Goal: Transaction & Acquisition: Purchase product/service

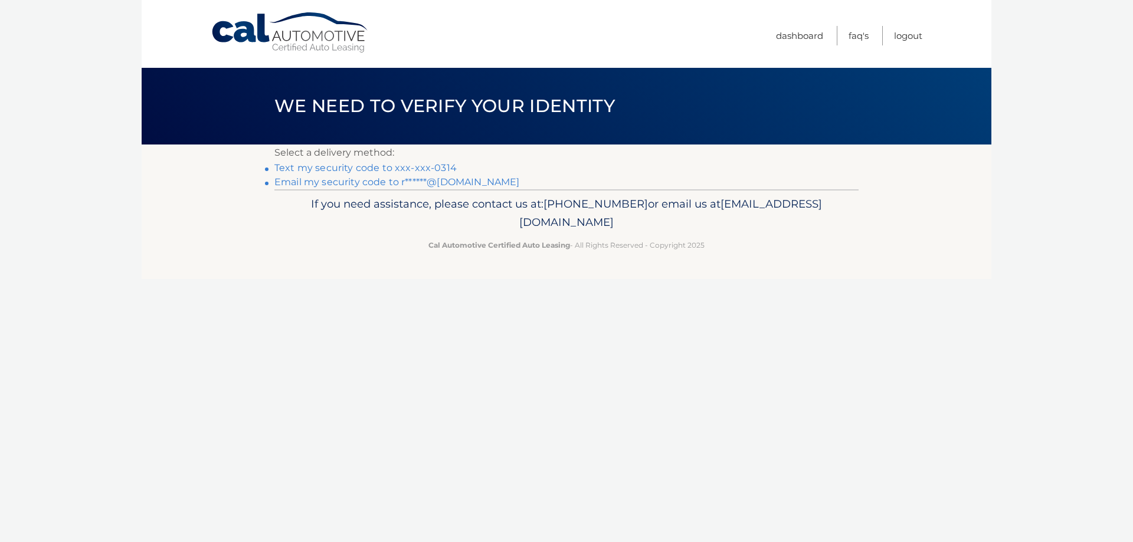
click at [388, 168] on link "Text my security code to xxx-xxx-0314" at bounding box center [365, 167] width 182 height 11
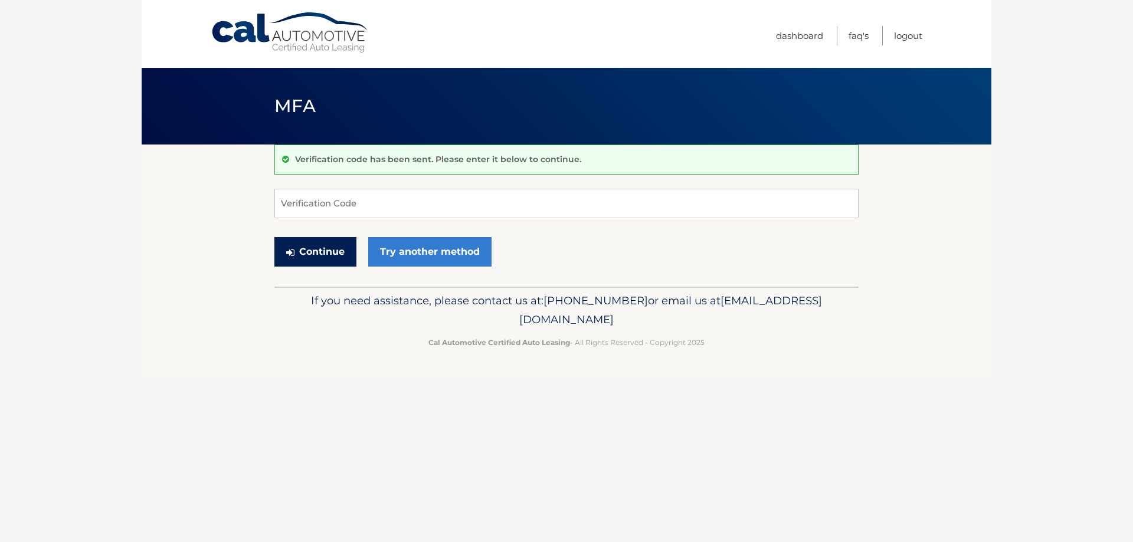
click at [312, 248] on button "Continue" at bounding box center [315, 251] width 82 height 29
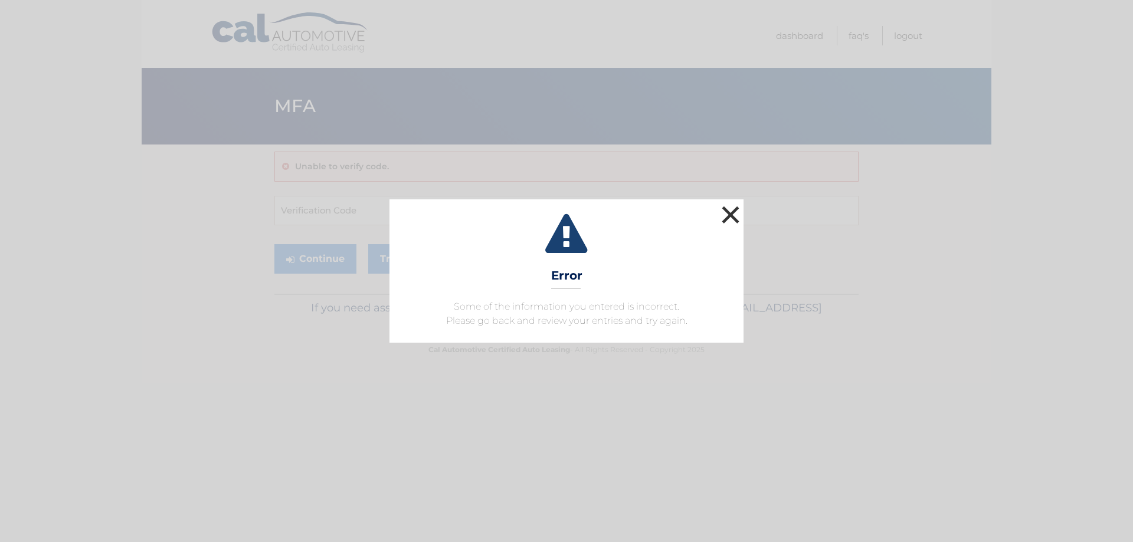
click at [729, 208] on button "×" at bounding box center [730, 215] width 24 height 24
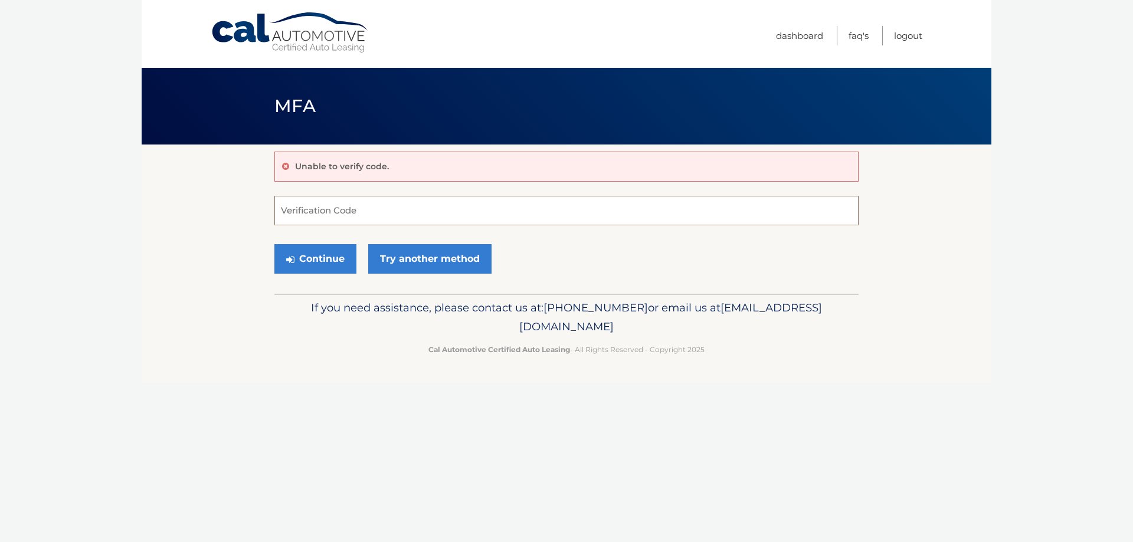
click at [331, 214] on input "Verification Code" at bounding box center [566, 210] width 584 height 29
type input "024451"
click at [310, 258] on button "Continue" at bounding box center [315, 258] width 82 height 29
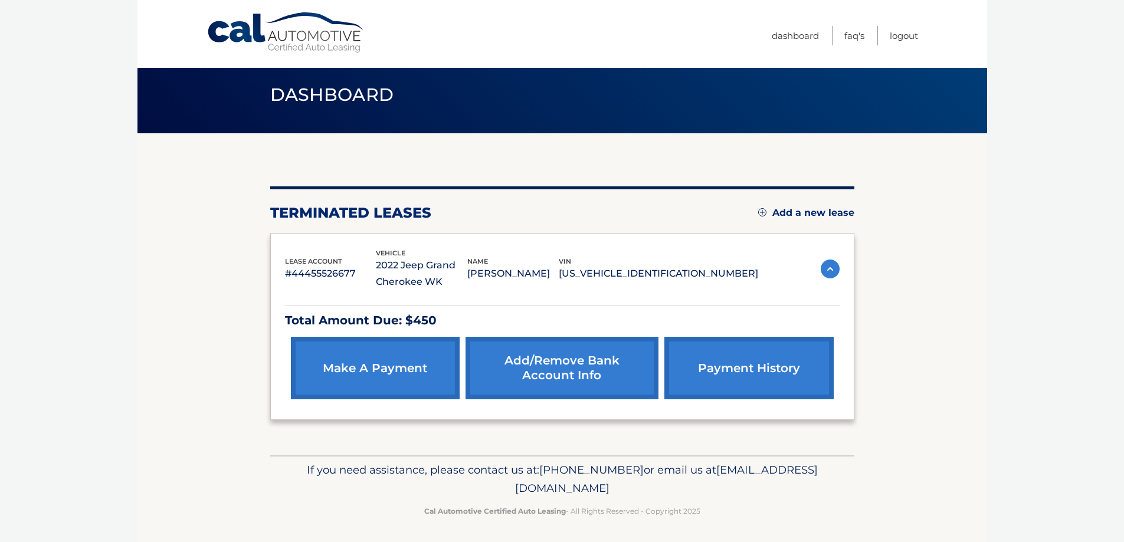
scroll to position [14, 0]
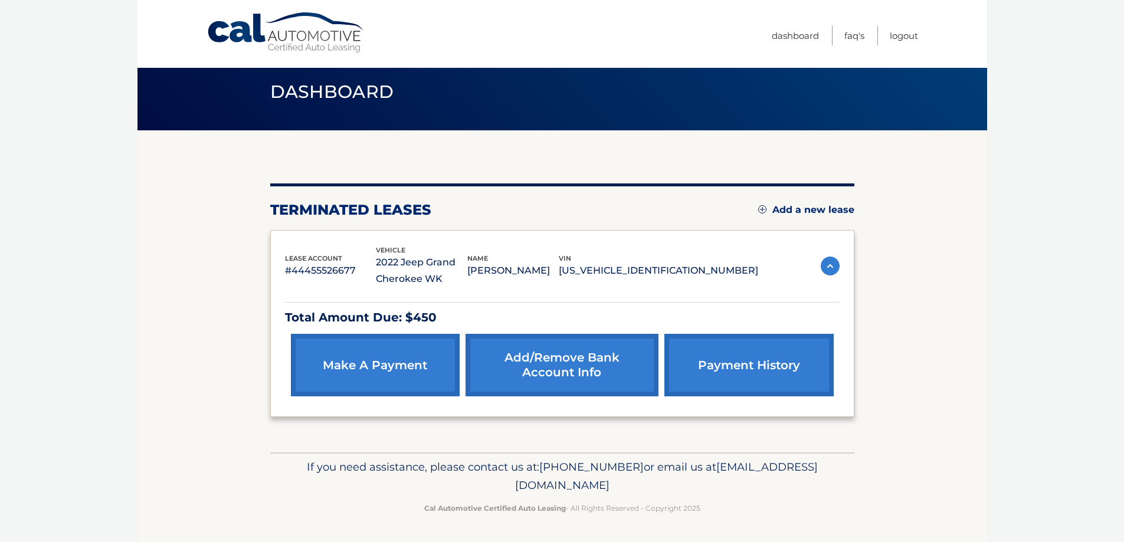
click at [379, 365] on link "make a payment" at bounding box center [375, 365] width 169 height 63
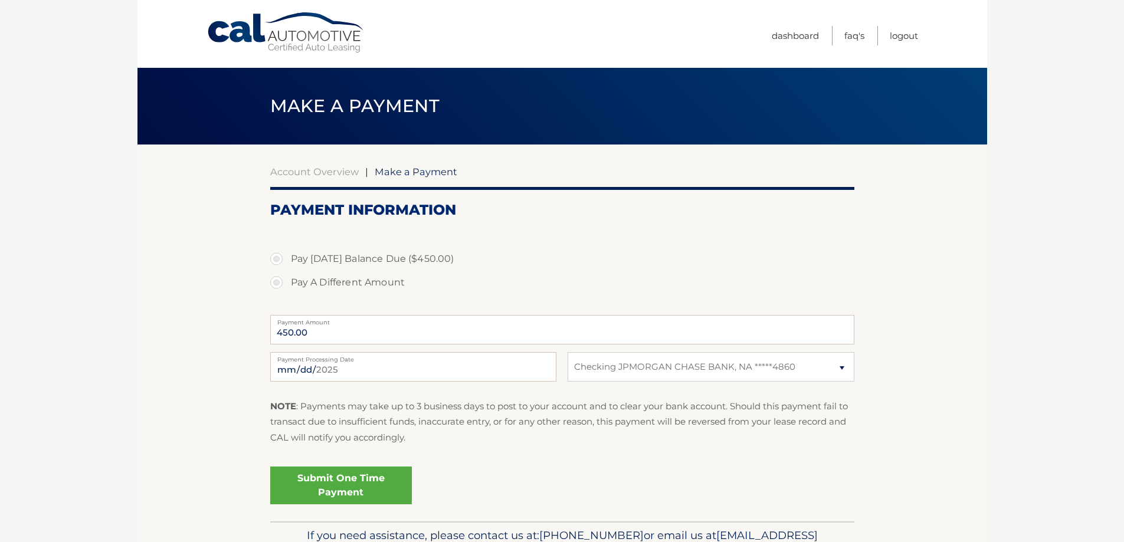
select select "MzZhOWUxZDAtNGQ2Yy00NWQ2LWEwMzctNTZjMzJhNjkzOWJk"
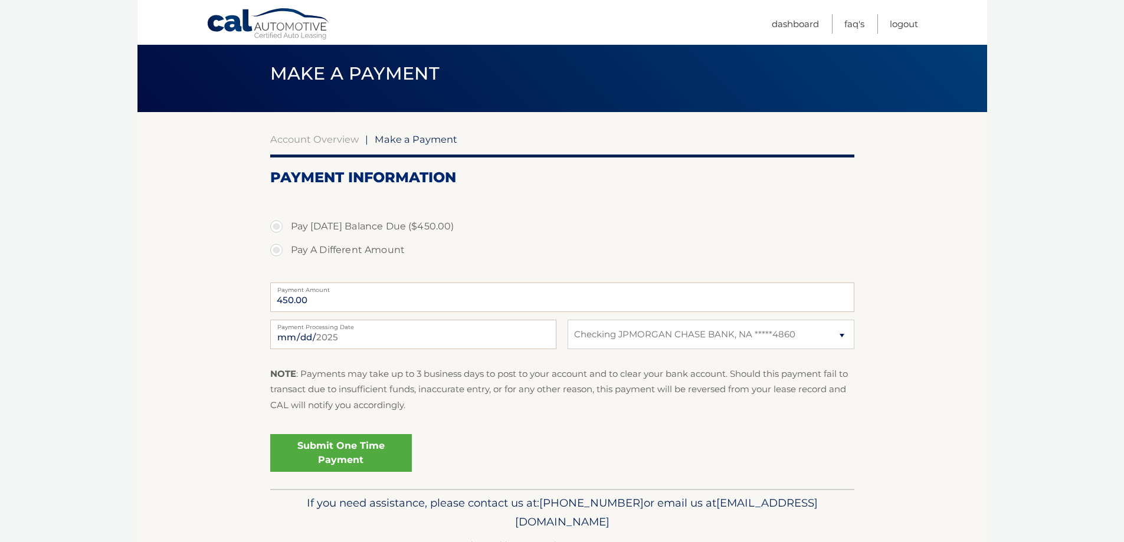
scroll to position [59, 0]
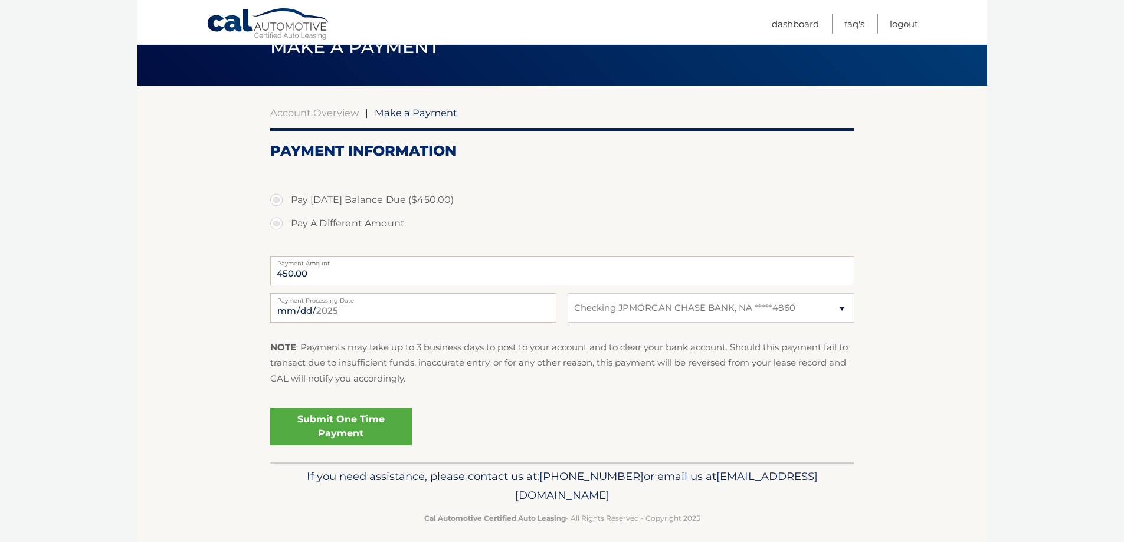
click at [278, 202] on label "Pay Today's Balance Due ($450.00)" at bounding box center [562, 200] width 584 height 24
click at [278, 202] on input "Pay Today's Balance Due ($450.00)" at bounding box center [281, 197] width 12 height 19
radio input "true"
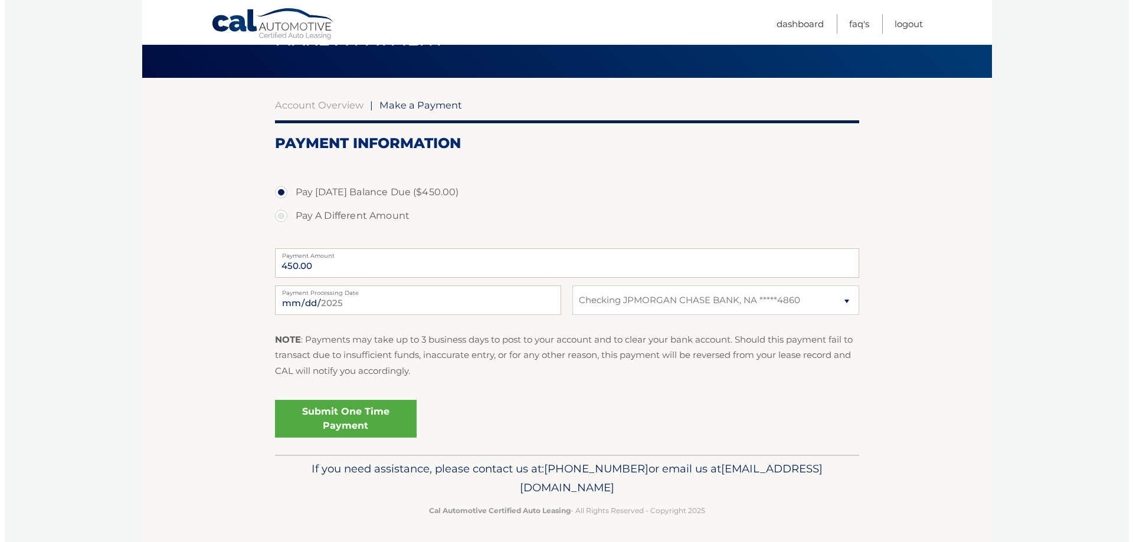
scroll to position [68, 0]
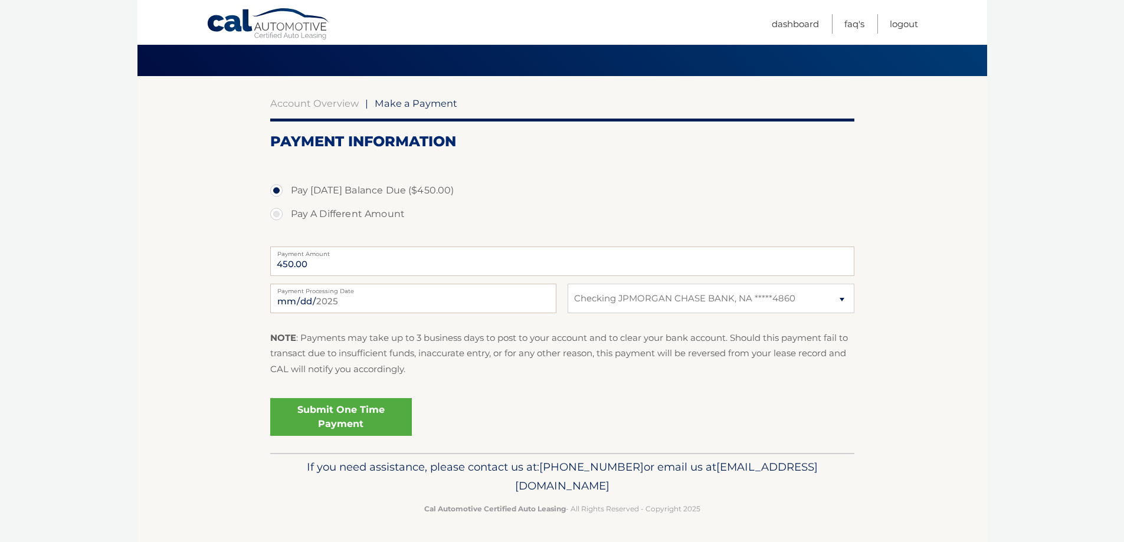
click at [341, 418] on link "Submit One Time Payment" at bounding box center [341, 417] width 142 height 38
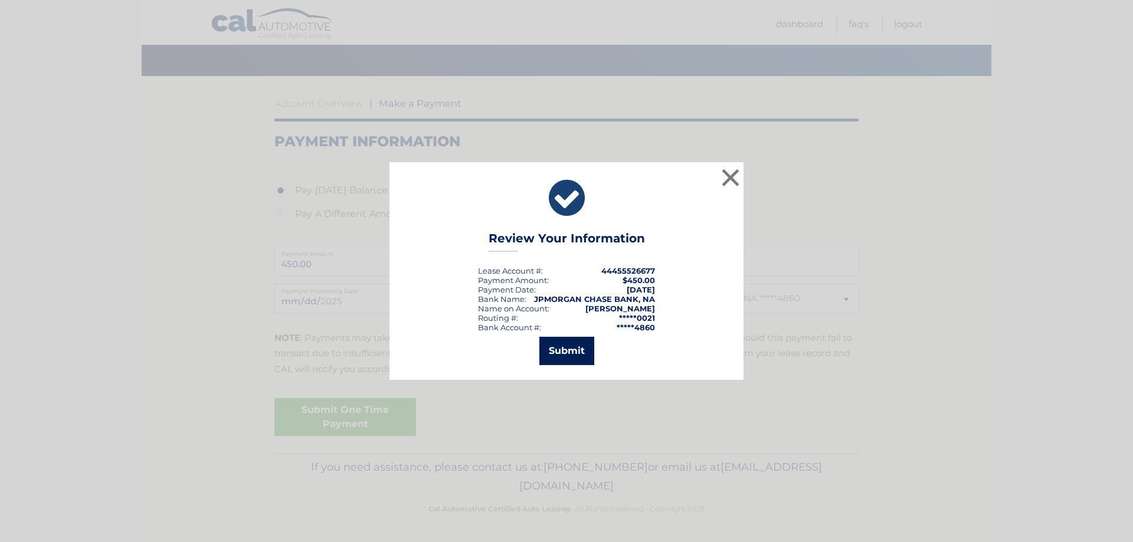
click at [567, 347] on button "Submit" at bounding box center [566, 351] width 55 height 28
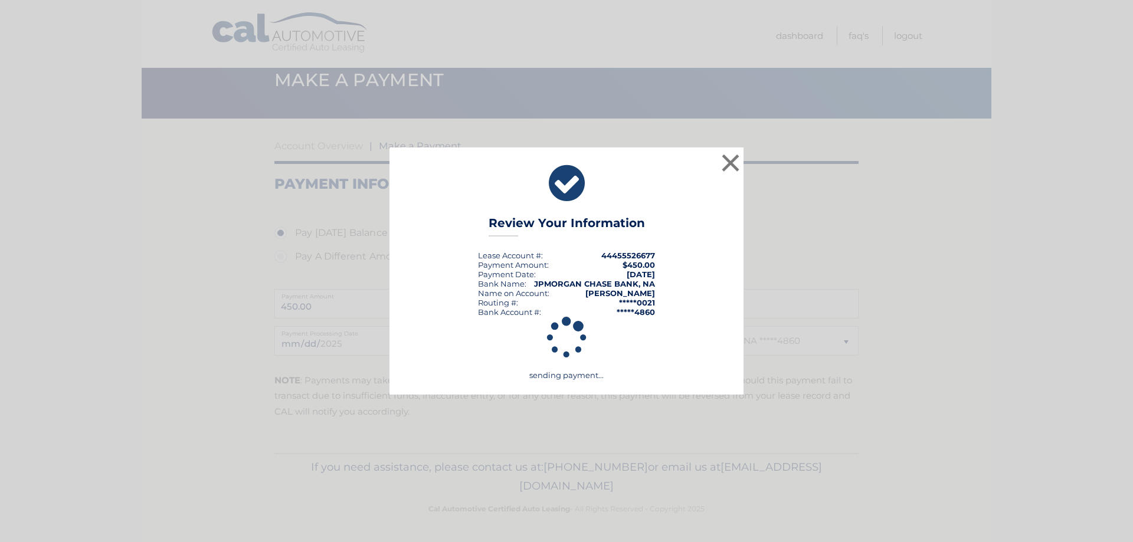
scroll to position [26, 0]
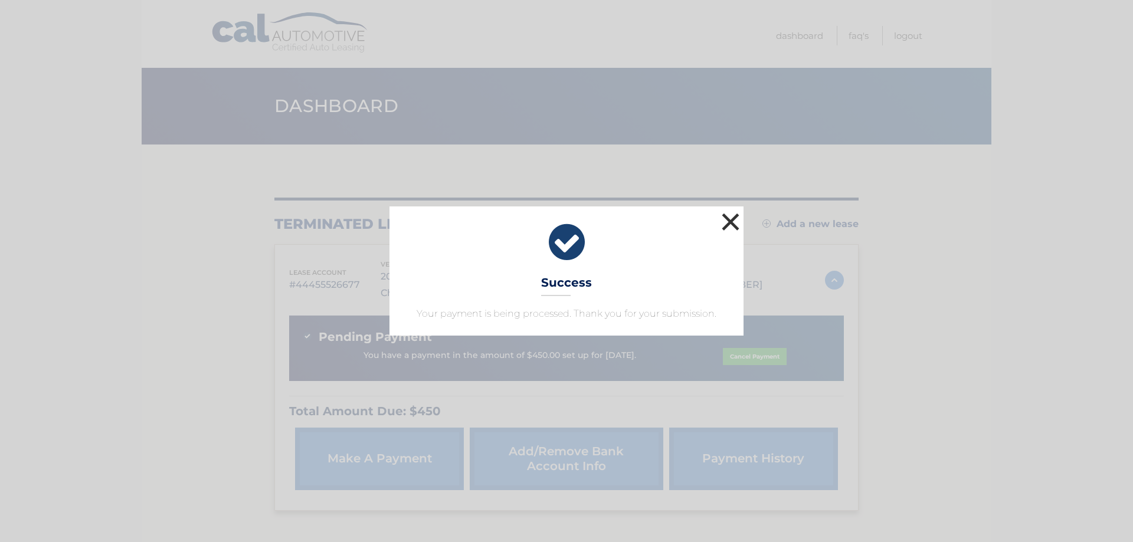
click at [728, 218] on button "×" at bounding box center [730, 222] width 24 height 24
